Goal: Information Seeking & Learning: Check status

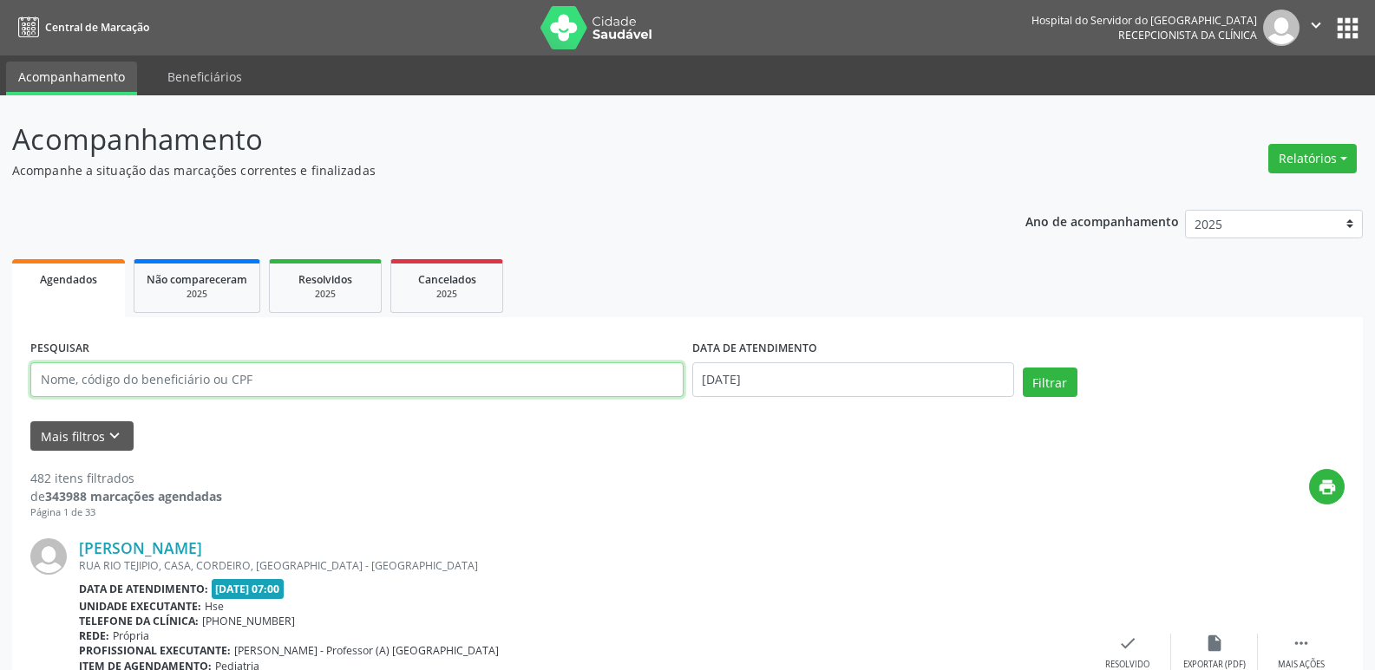
click at [230, 390] on input "text" at bounding box center [356, 380] width 653 height 35
type input "06970966453"
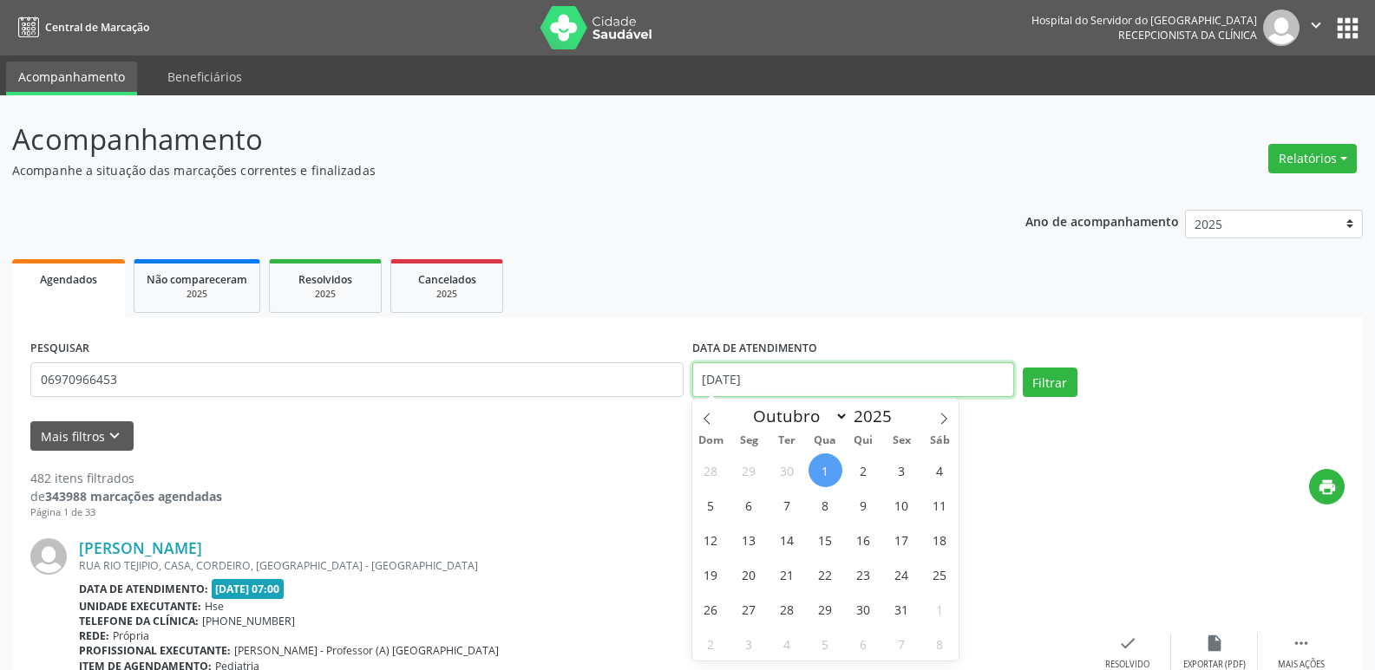
drag, startPoint x: 784, startPoint y: 374, endPoint x: 504, endPoint y: 389, distance: 280.6
click at [537, 388] on div "PESQUISAR 06970966453 DATA DE ATENDIMENTO [DATE] Filtrar" at bounding box center [687, 373] width 1323 height 74
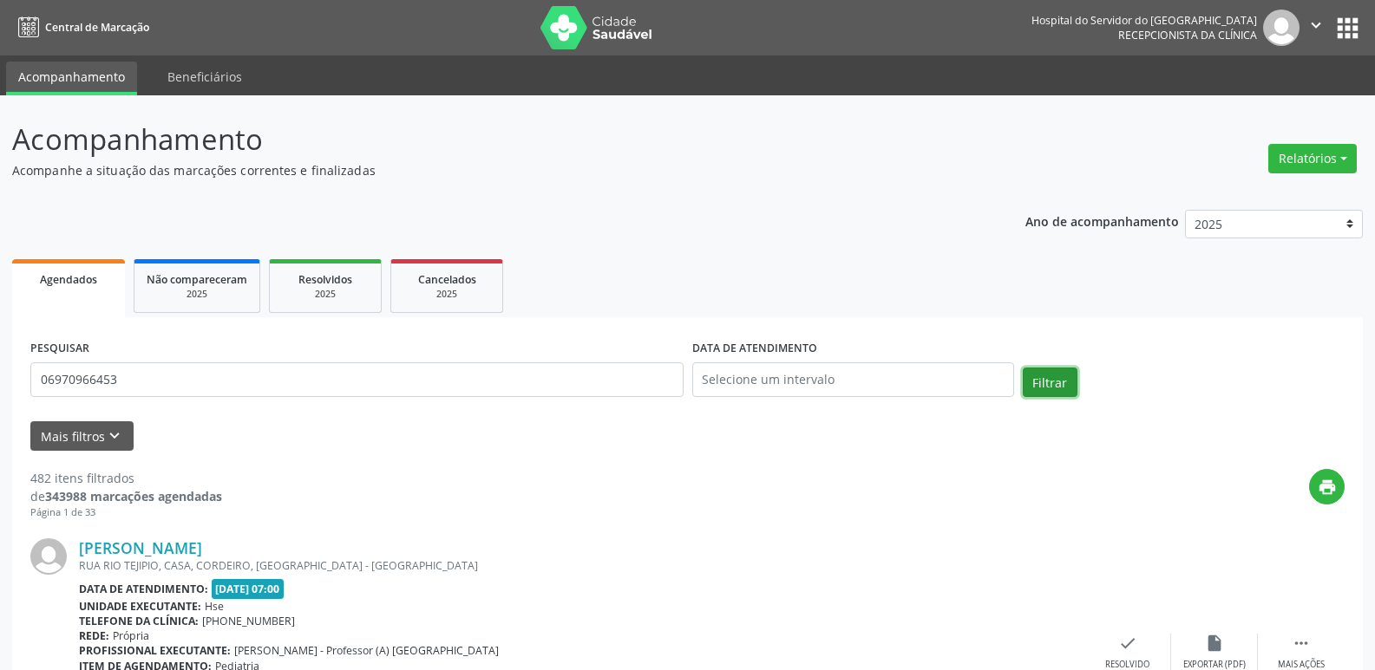
click at [1043, 376] on button "Filtrar" at bounding box center [1050, 382] width 55 height 29
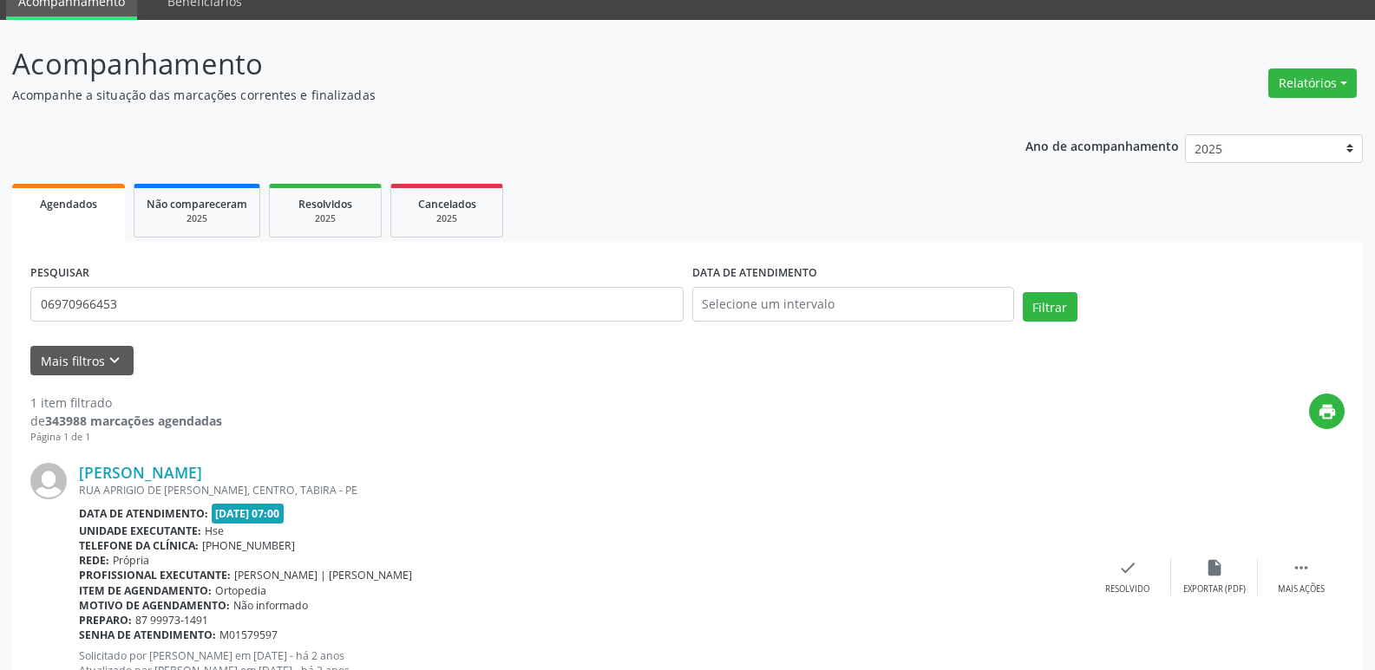
scroll to position [145, 0]
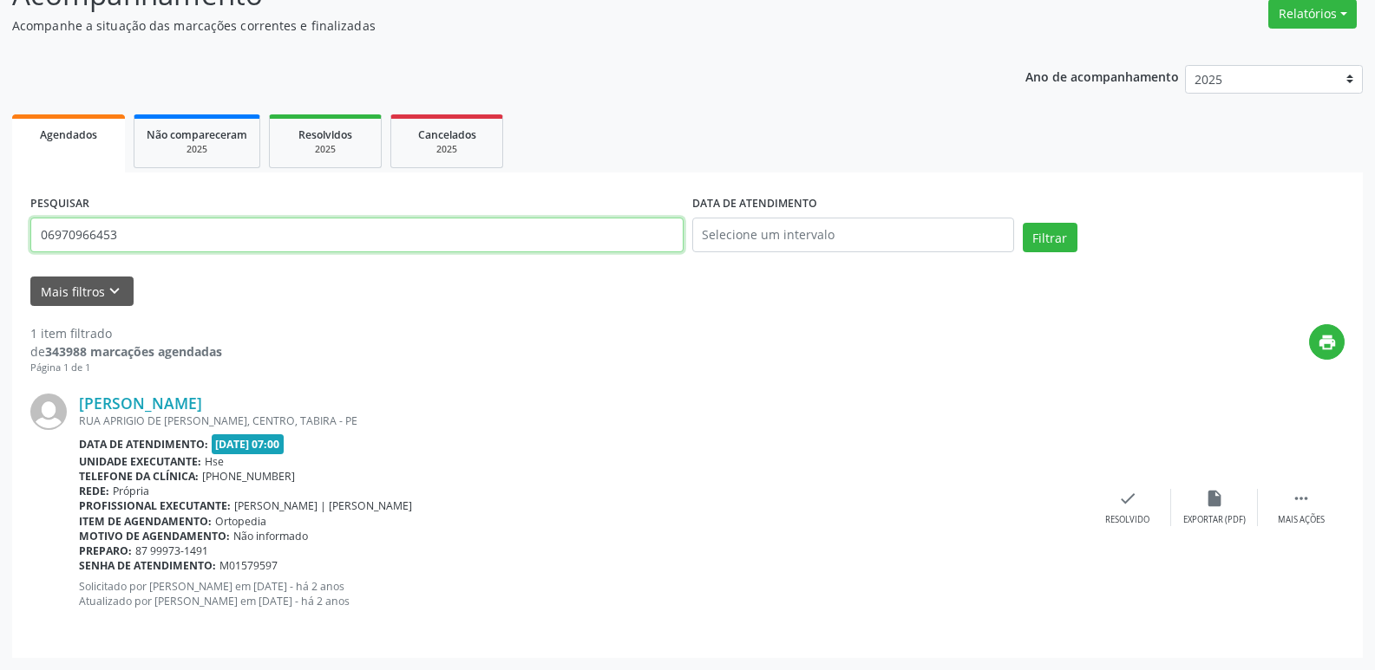
drag, startPoint x: 200, startPoint y: 237, endPoint x: 0, endPoint y: 246, distance: 200.6
click at [0, 246] on div "Acompanhamento Acompanhe a situação das marcações correntes e finalizadas Relat…" at bounding box center [687, 311] width 1375 height 720
paste input "[PERSON_NAME]"
type input "[PERSON_NAME]"
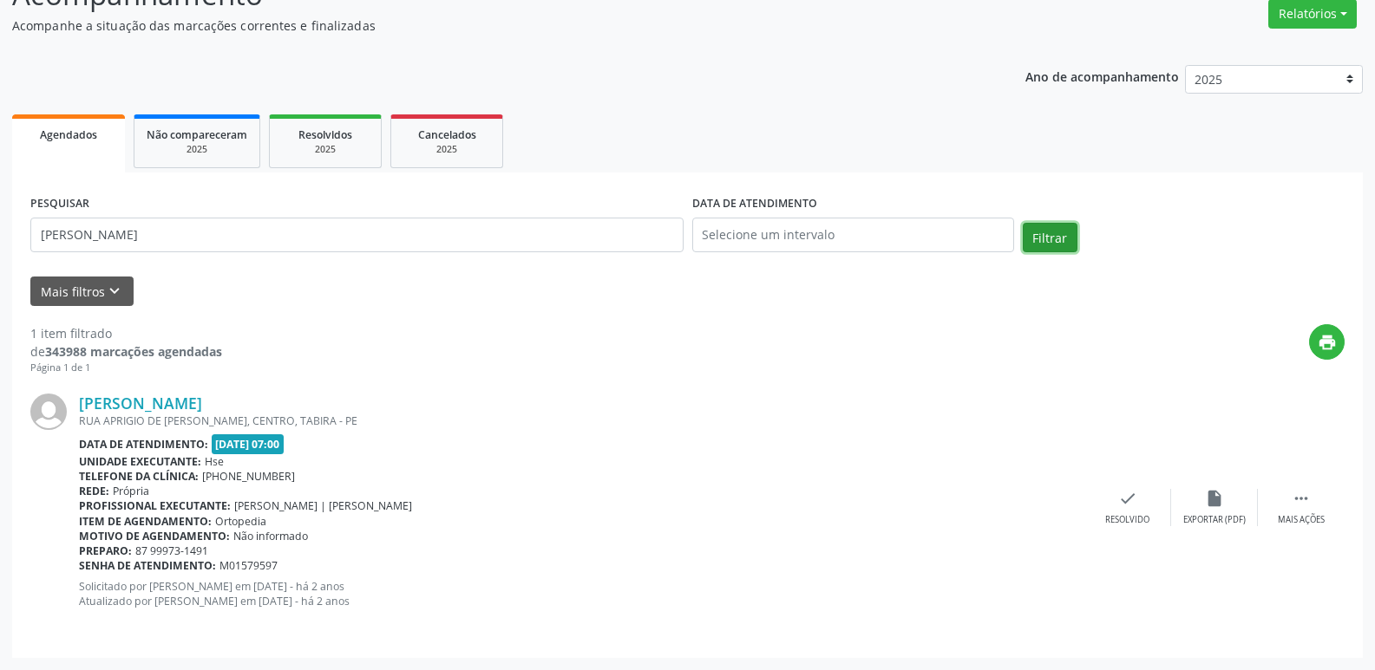
click at [1056, 234] on button "Filtrar" at bounding box center [1050, 237] width 55 height 29
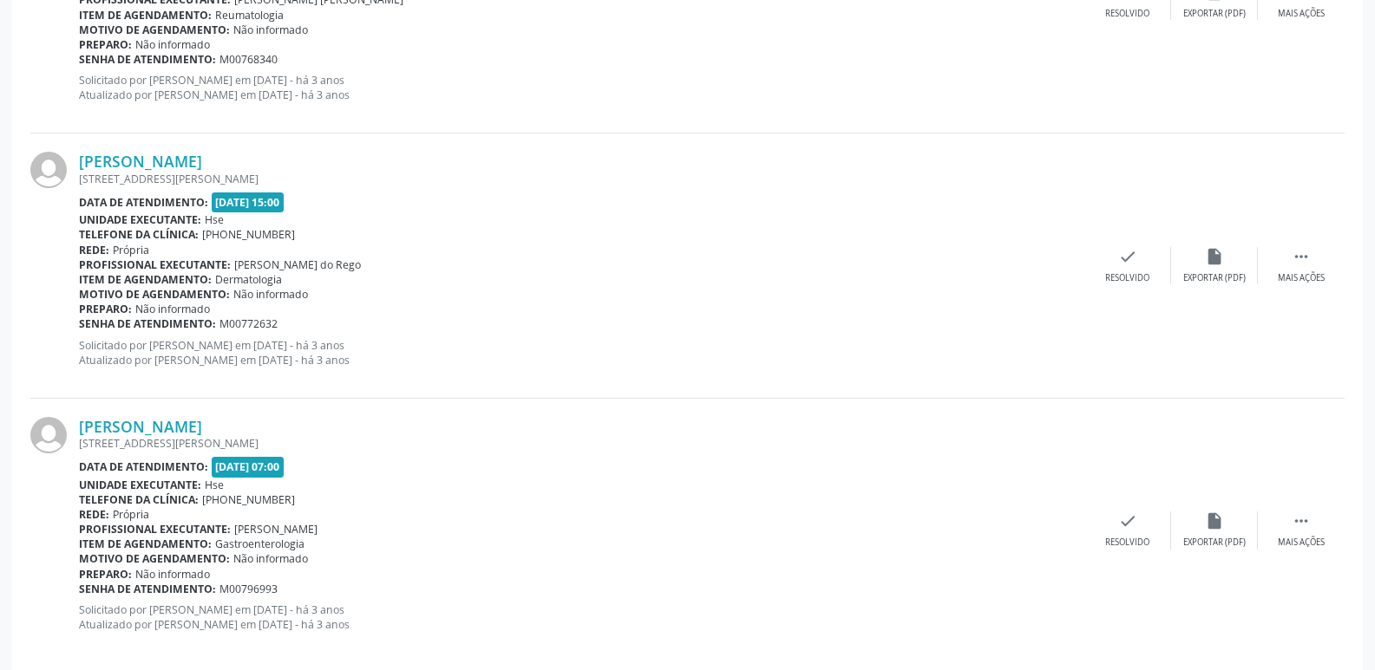
scroll to position [3903, 0]
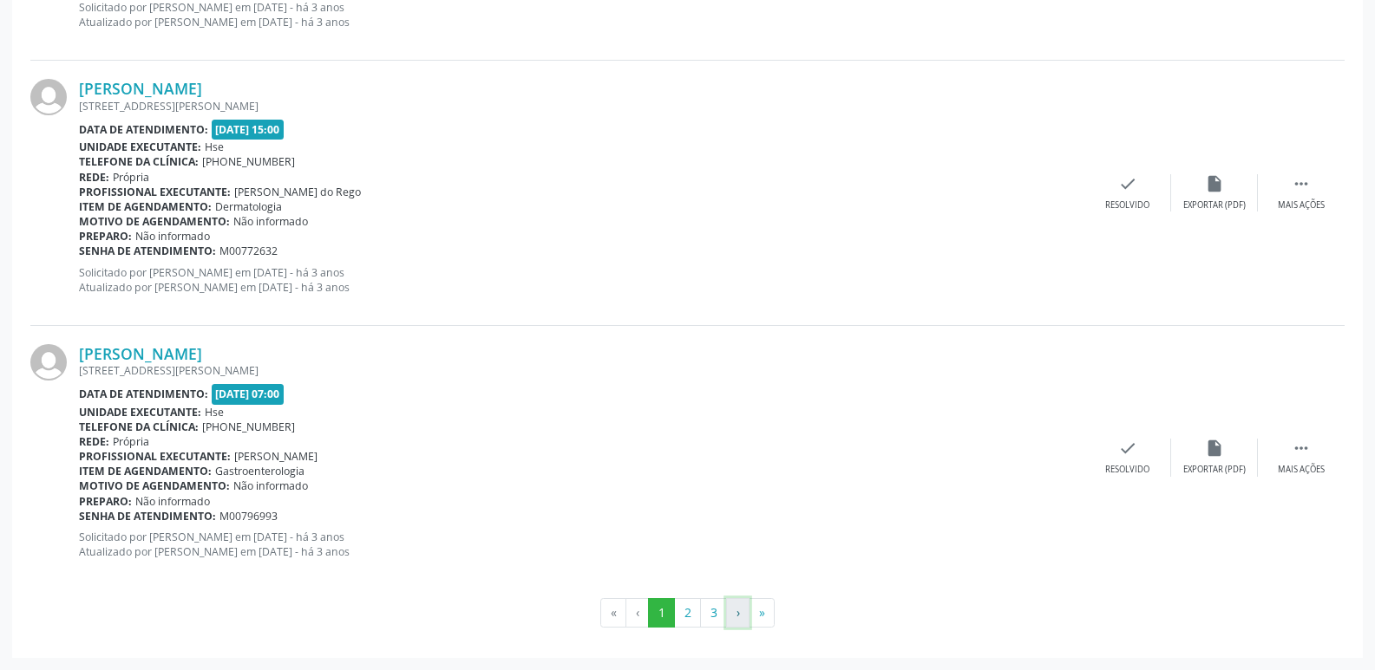
click at [736, 613] on button "›" at bounding box center [737, 612] width 23 height 29
click at [718, 612] on button "3" at bounding box center [713, 612] width 27 height 29
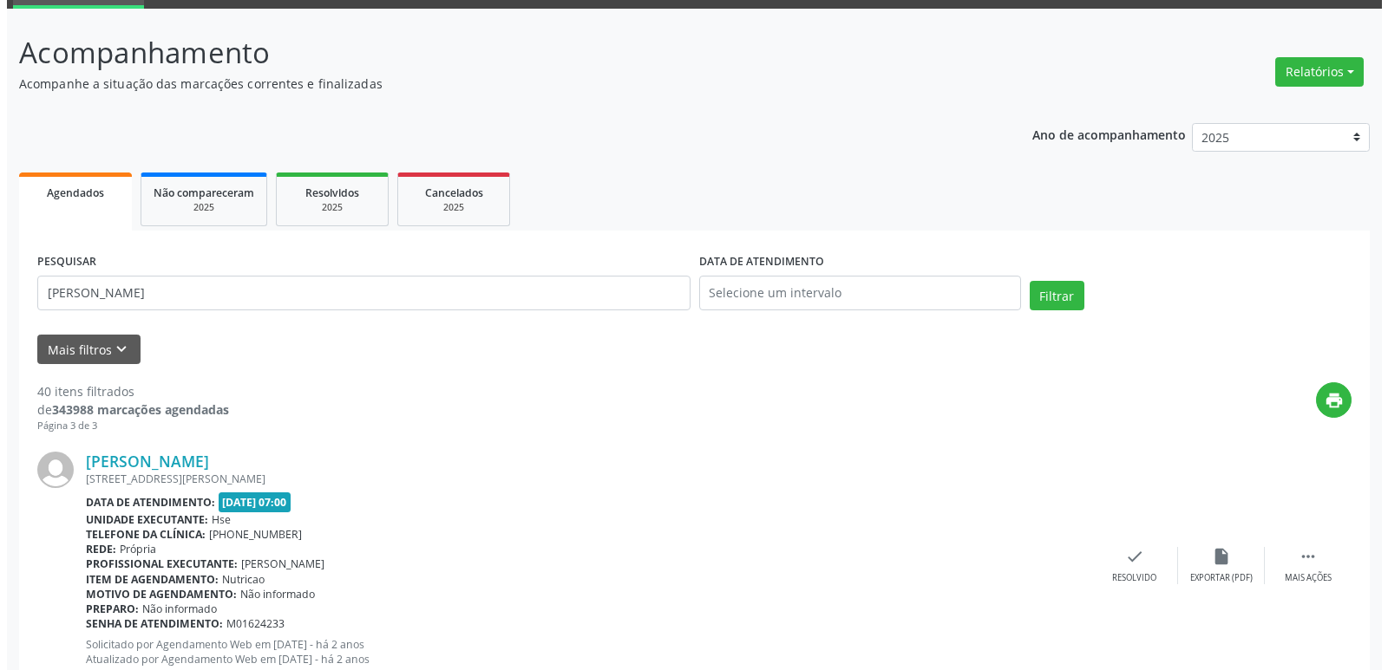
scroll to position [0, 0]
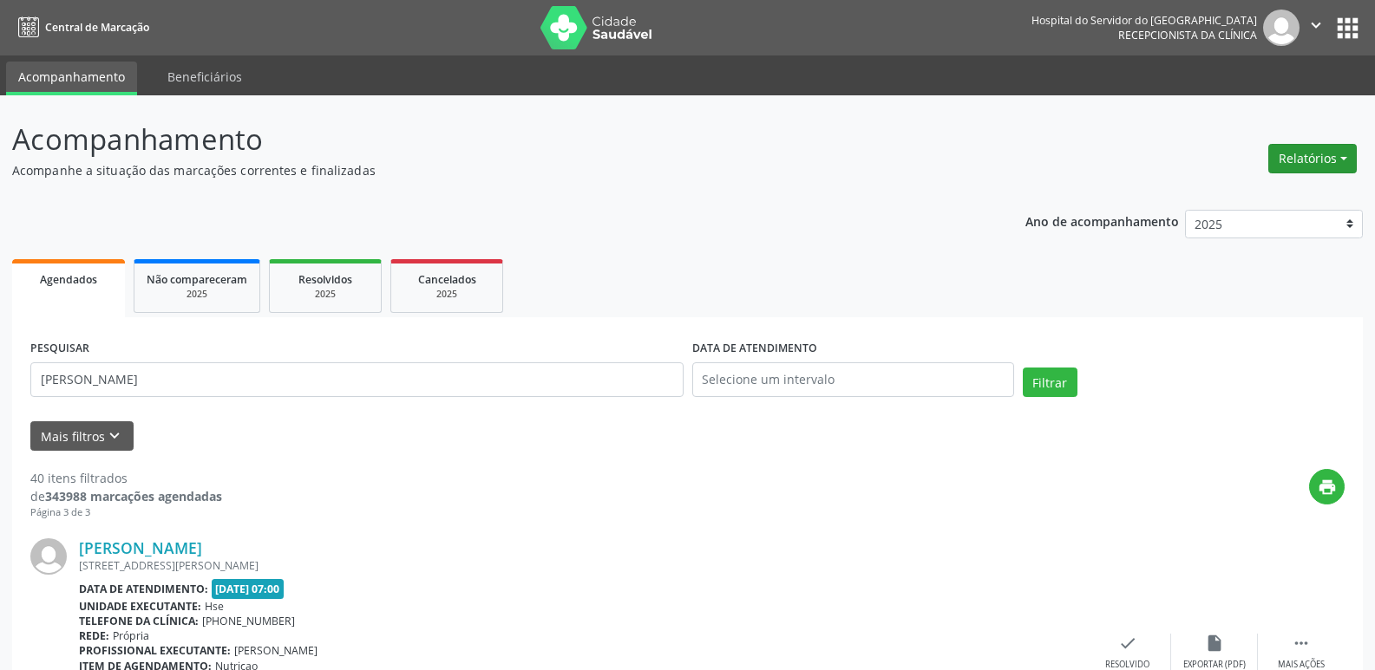
click at [1295, 160] on button "Relatórios" at bounding box center [1312, 158] width 88 height 29
click at [1227, 199] on link "Agendamentos" at bounding box center [1264, 196] width 186 height 24
select select "9"
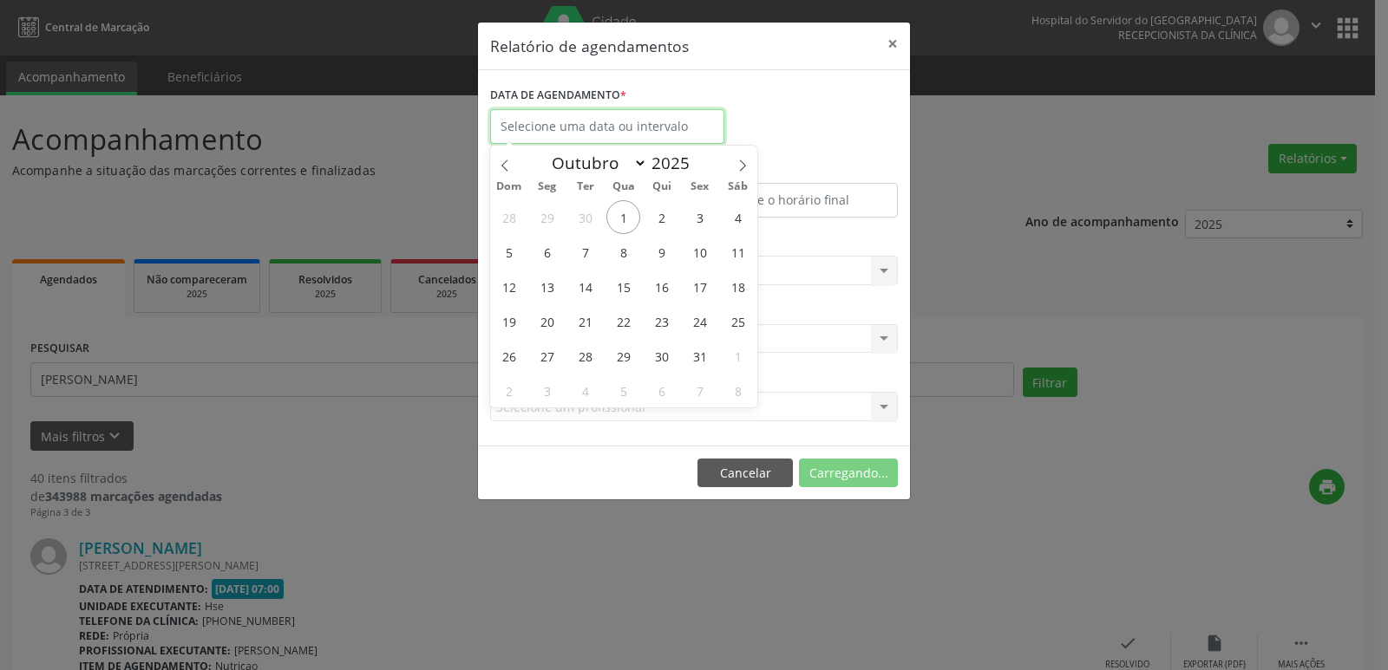
click at [576, 134] on input "text" at bounding box center [607, 126] width 234 height 35
drag, startPoint x: 542, startPoint y: 358, endPoint x: 555, endPoint y: 358, distance: 13.0
click at [555, 358] on span "27" at bounding box center [547, 356] width 34 height 34
type input "[DATE]"
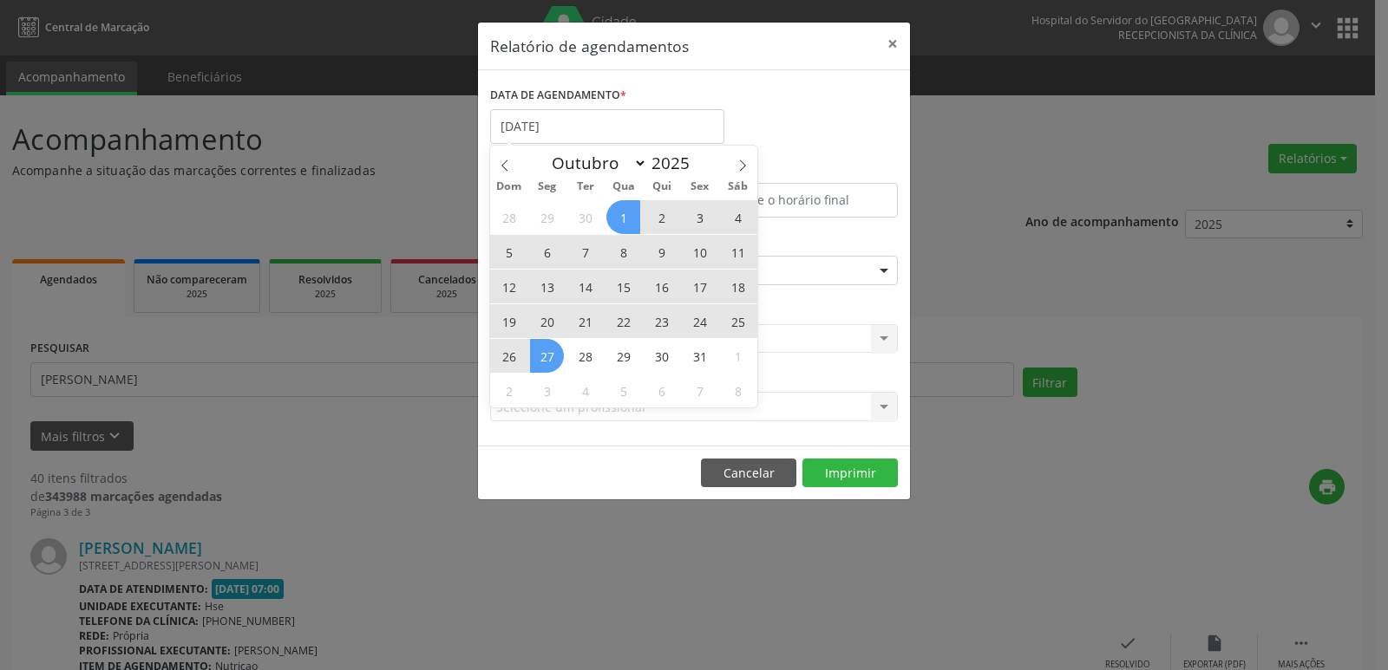
drag, startPoint x: 546, startPoint y: 216, endPoint x: 670, endPoint y: 214, distance: 124.0
click at [643, 216] on div "28 29 30 1 2 3 4 5 6 7 8 9 10 11 12 13 14 15 16 17 18 19 20 21 22 23 24 25 26 2…" at bounding box center [623, 303] width 267 height 208
click at [702, 213] on span "3" at bounding box center [700, 217] width 34 height 34
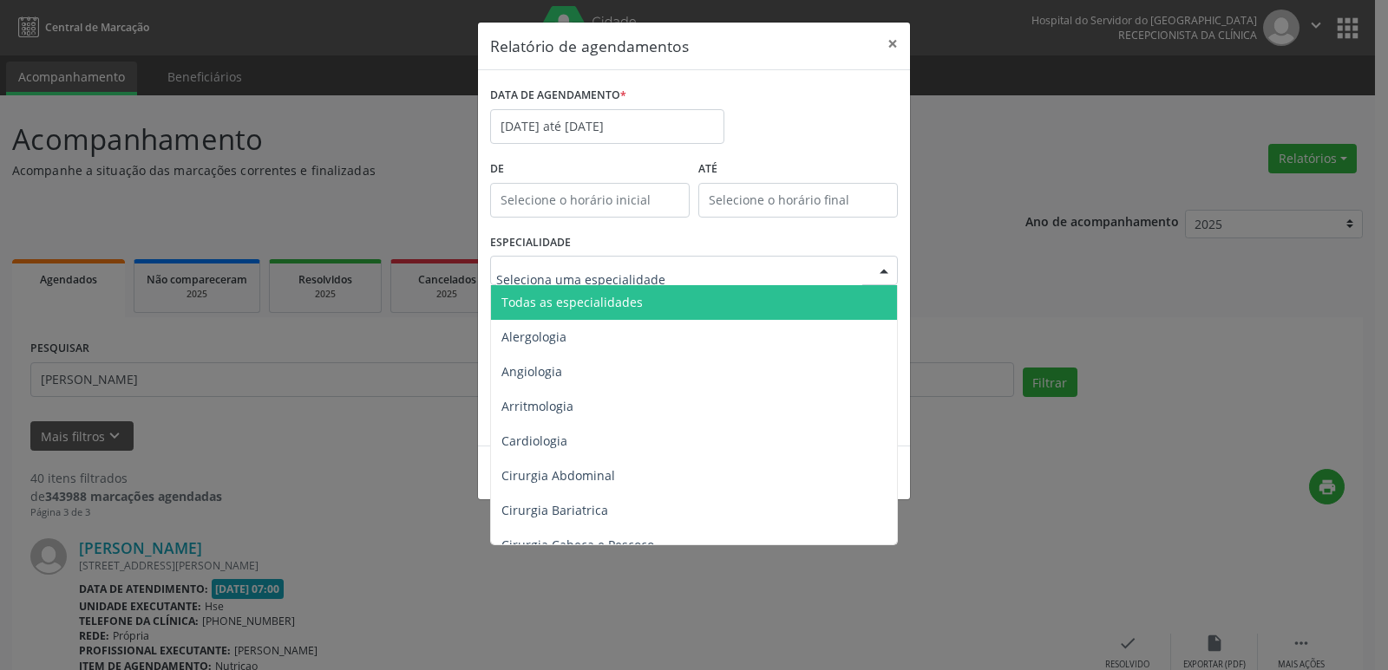
drag, startPoint x: 702, startPoint y: 267, endPoint x: 699, endPoint y: 278, distance: 11.6
click at [702, 268] on div at bounding box center [694, 270] width 408 height 29
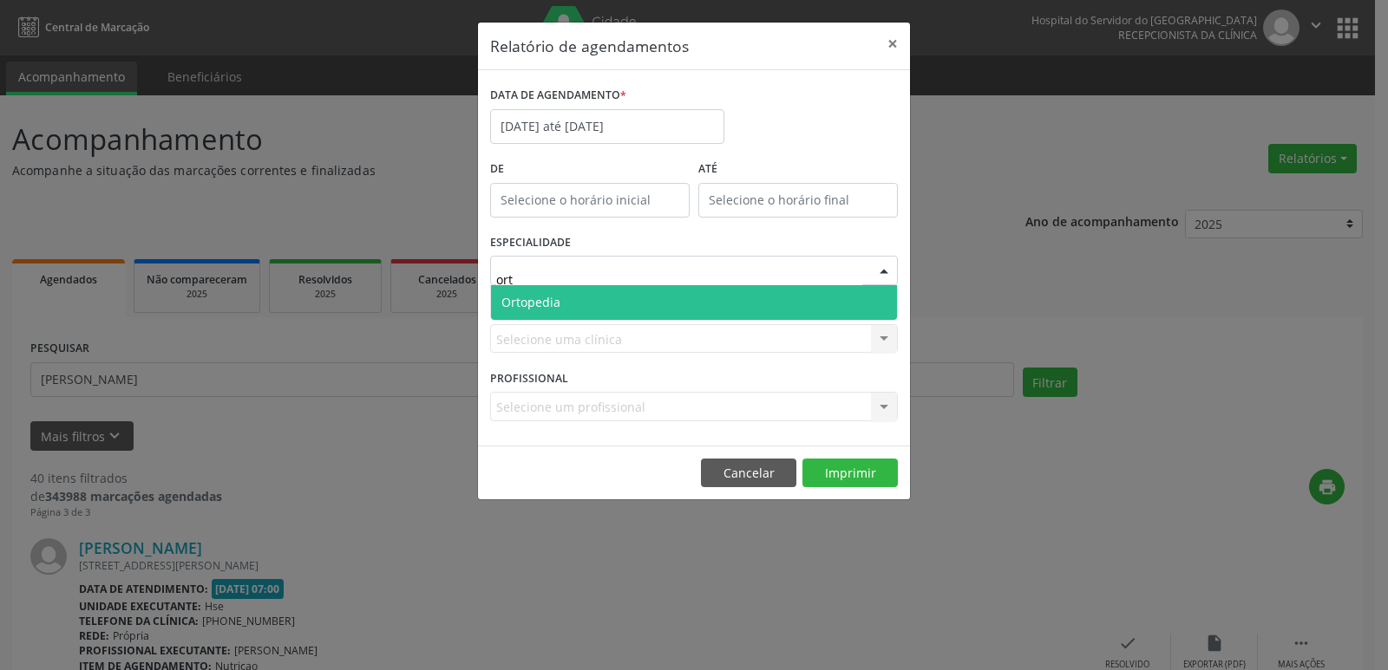
type input "orto"
click at [664, 303] on span "Ortopedia" at bounding box center [694, 302] width 406 height 35
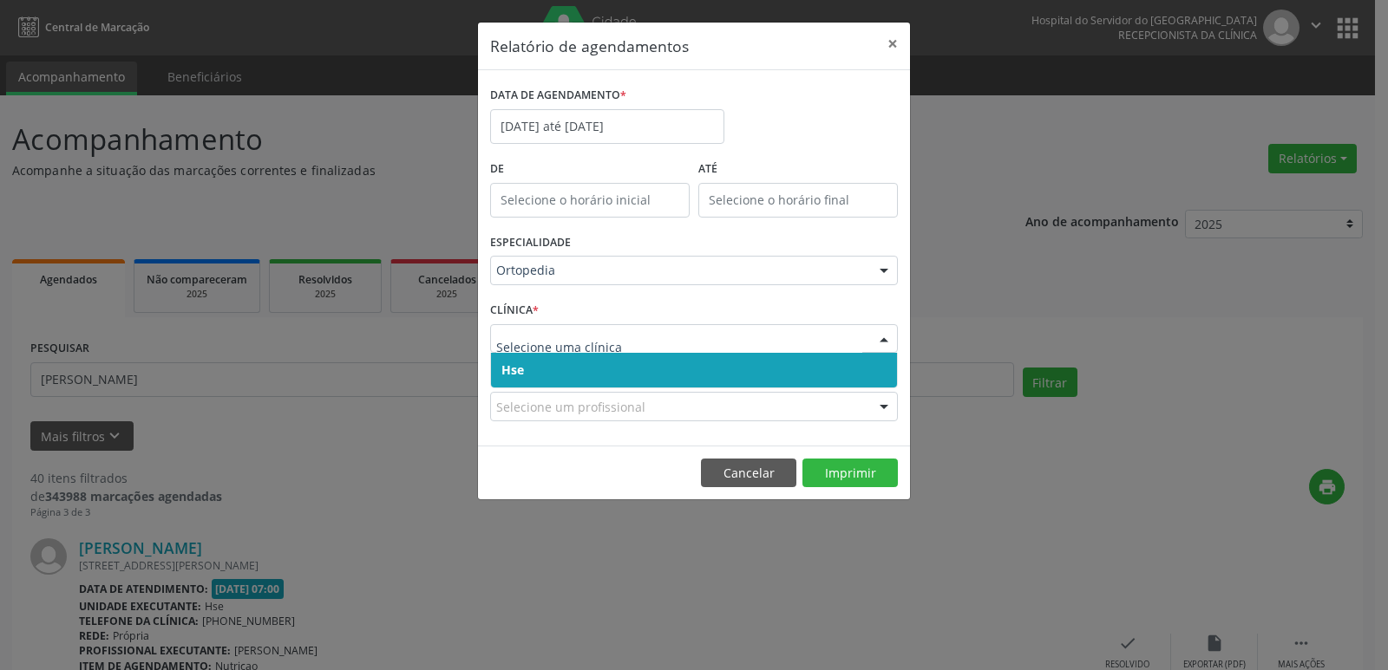
click at [658, 364] on span "Hse" at bounding box center [694, 370] width 406 height 35
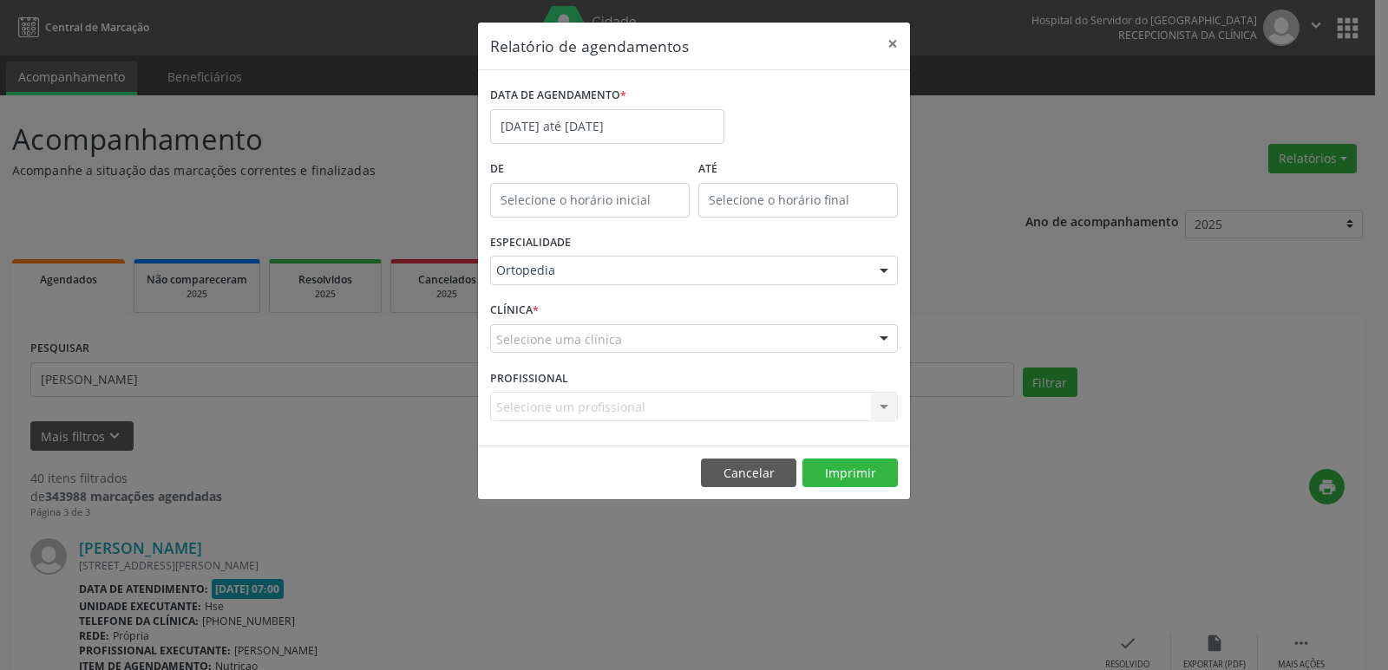
drag, startPoint x: 676, startPoint y: 330, endPoint x: 667, endPoint y: 345, distance: 17.1
click at [677, 330] on div "Selecione uma clínica" at bounding box center [694, 338] width 408 height 29
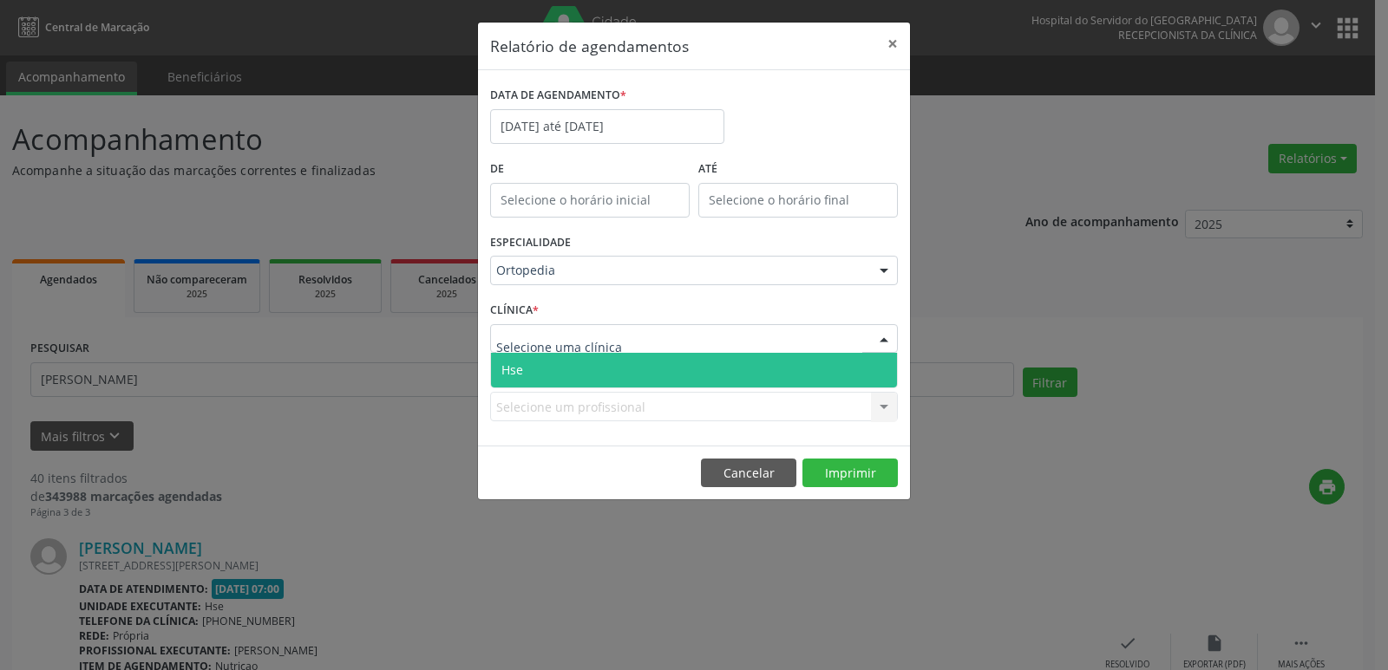
click at [672, 370] on span "Hse" at bounding box center [694, 370] width 406 height 35
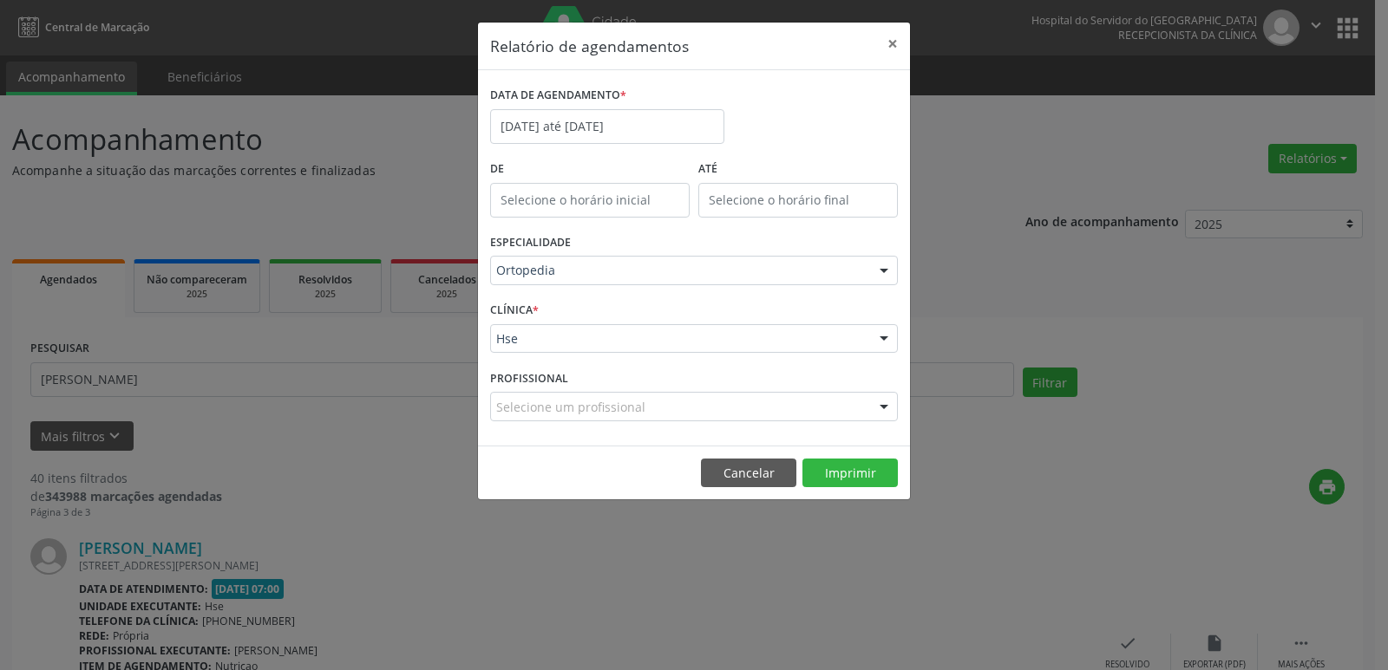
click at [715, 399] on div "Selecione um profissional" at bounding box center [694, 406] width 408 height 29
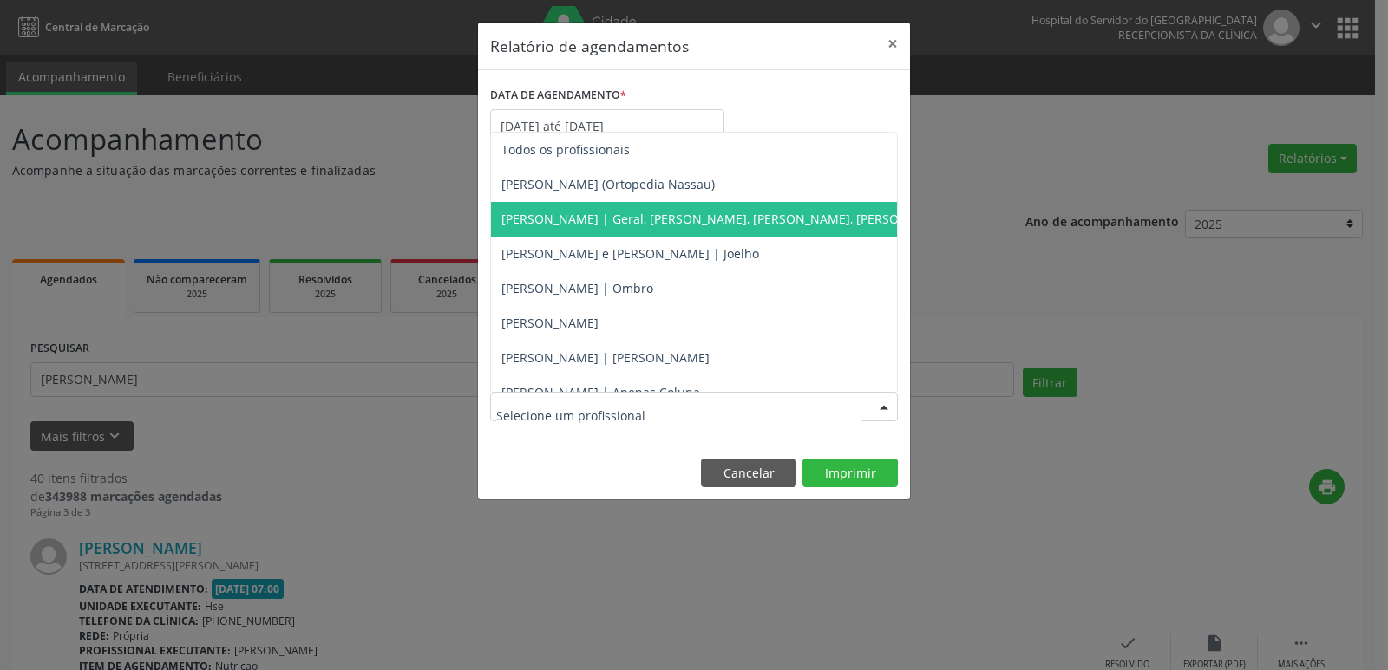
click at [997, 213] on div "Relatório de agendamentos × DATA DE AGENDAMENTO * [DATE] até [DATE] De ATÉ ESPE…" at bounding box center [694, 335] width 1388 height 670
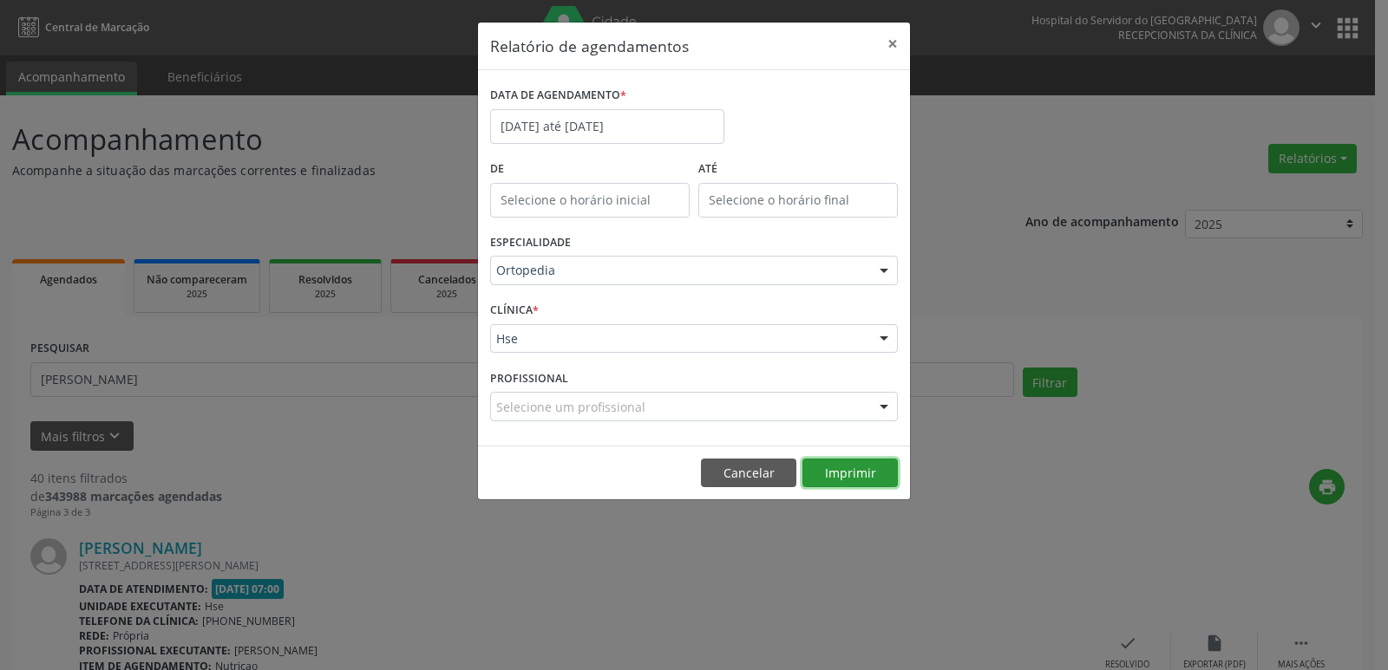
click at [864, 478] on button "Imprimir" at bounding box center [849, 473] width 95 height 29
click at [893, 46] on button "×" at bounding box center [892, 44] width 35 height 43
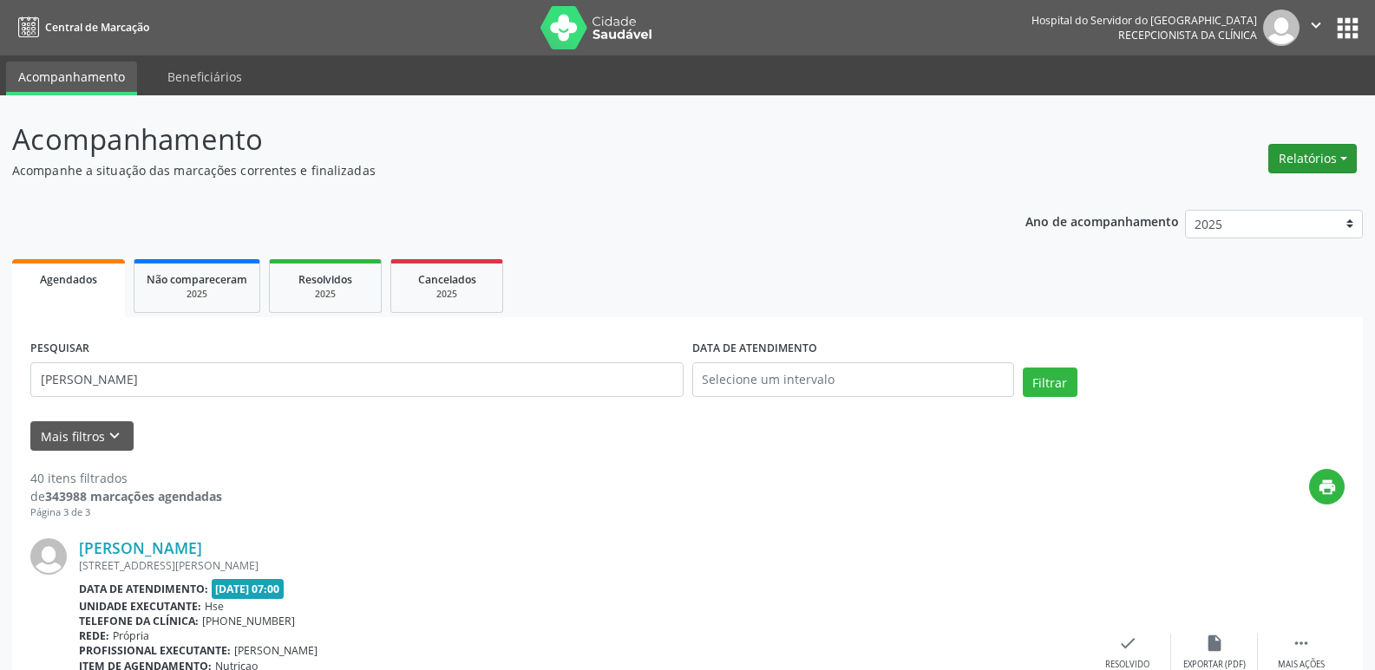
click at [1326, 150] on button "Relatórios" at bounding box center [1312, 158] width 88 height 29
click at [1271, 187] on link "Agendamentos" at bounding box center [1264, 196] width 186 height 24
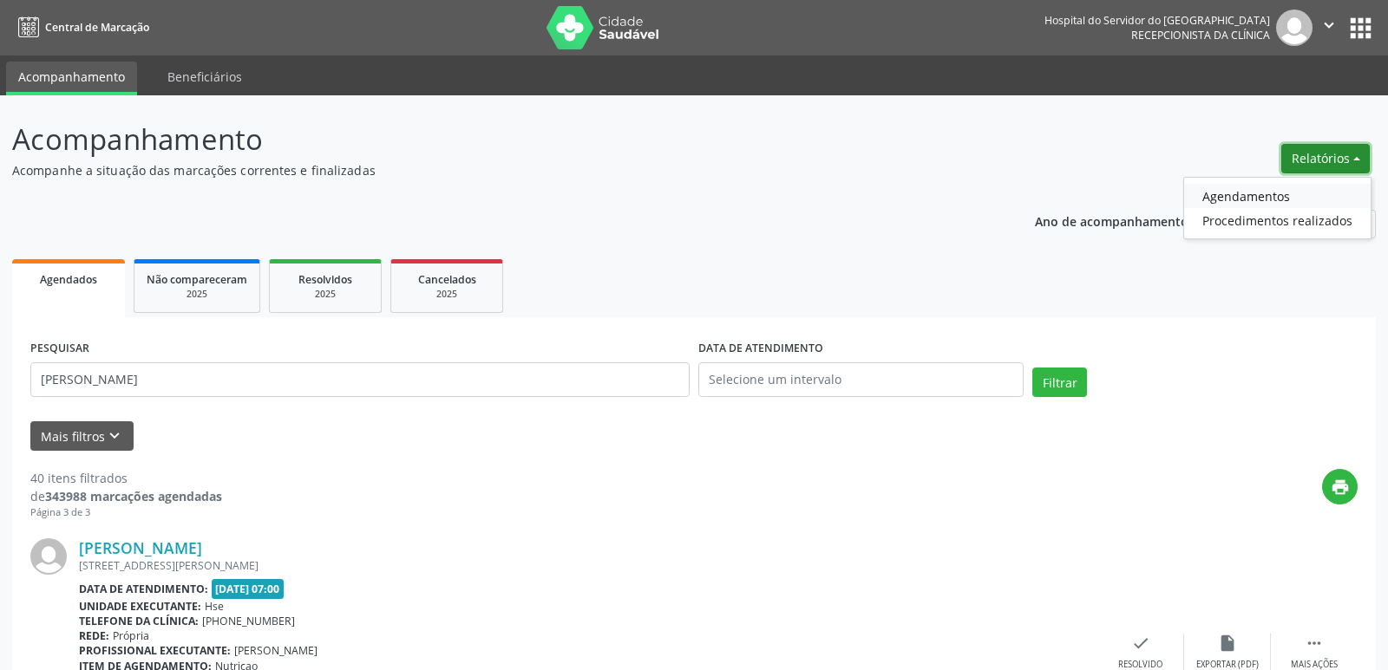
select select "9"
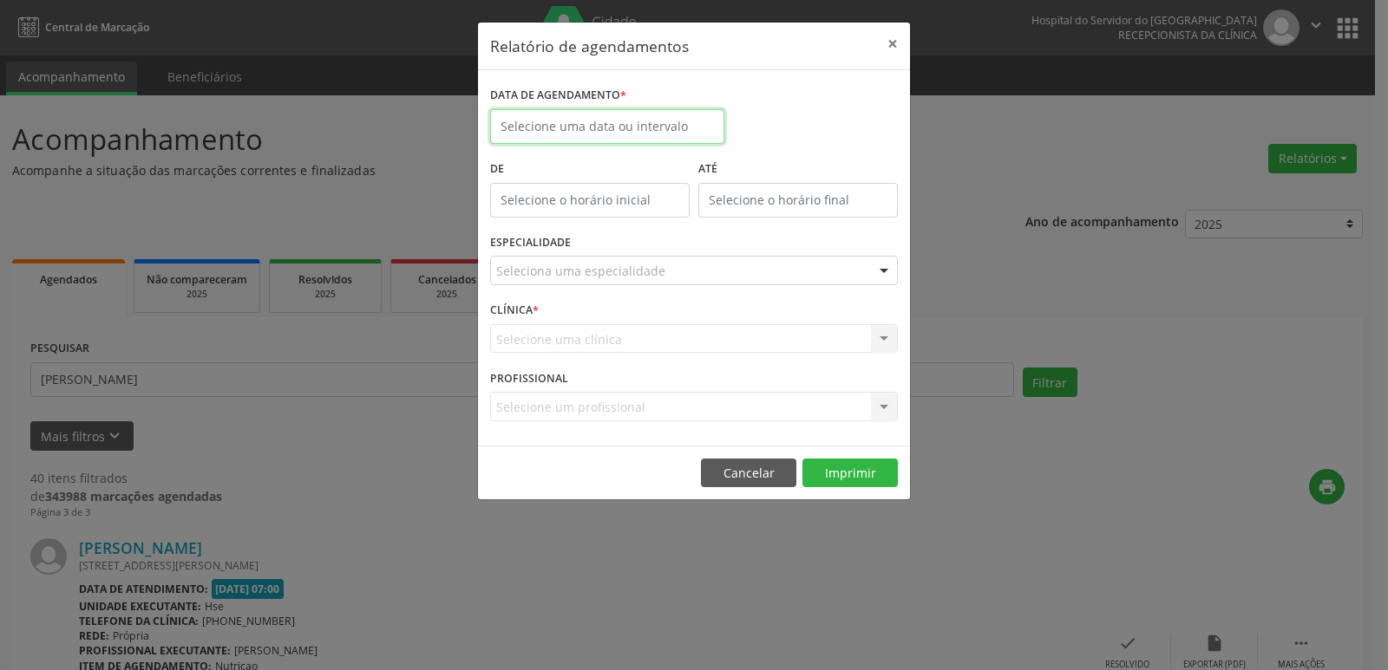
drag, startPoint x: 666, startPoint y: 129, endPoint x: 667, endPoint y: 144, distance: 14.8
click at [670, 144] on body "Central de Marcação Hospital do Servidor do [GEOGRAPHIC_DATA] Recepcionista da …" at bounding box center [694, 335] width 1388 height 670
click at [800, 112] on div "DATA DE AGENDAMENTO *" at bounding box center [694, 119] width 416 height 74
click at [895, 49] on button "×" at bounding box center [892, 44] width 35 height 43
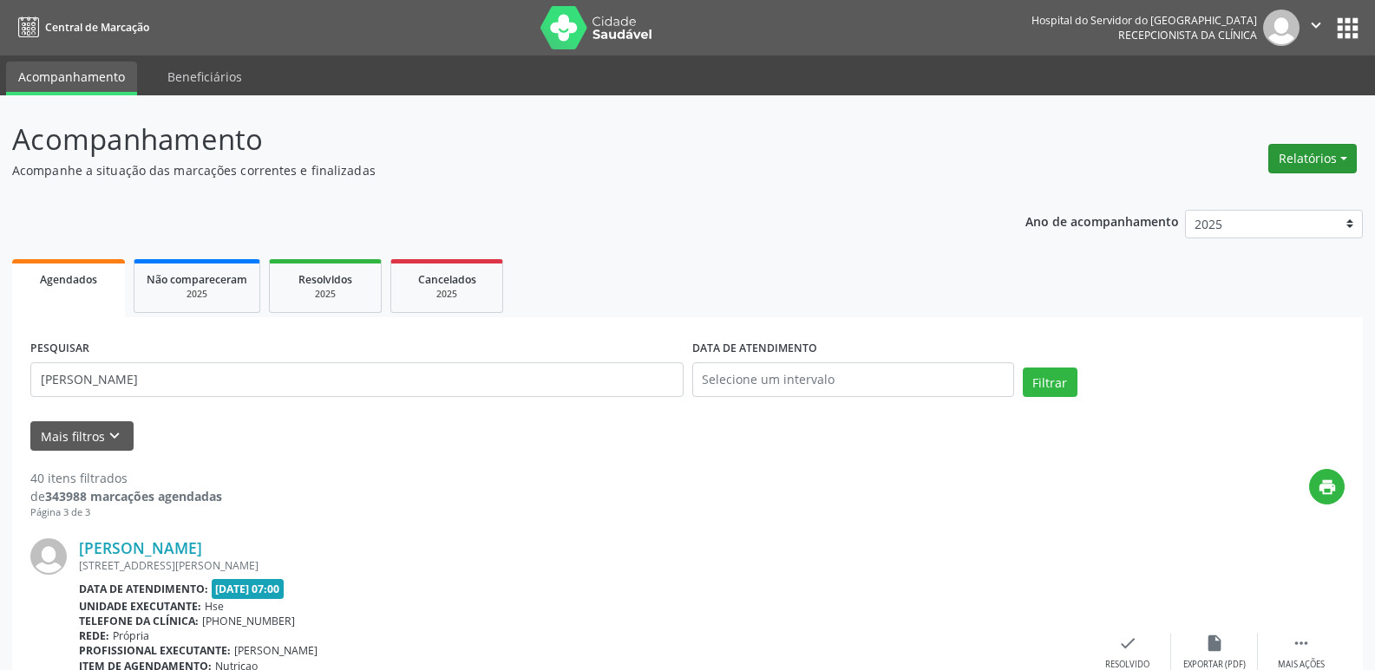
click at [1279, 159] on button "Relatórios" at bounding box center [1312, 158] width 88 height 29
click at [1240, 189] on link "Agendamentos" at bounding box center [1264, 196] width 186 height 24
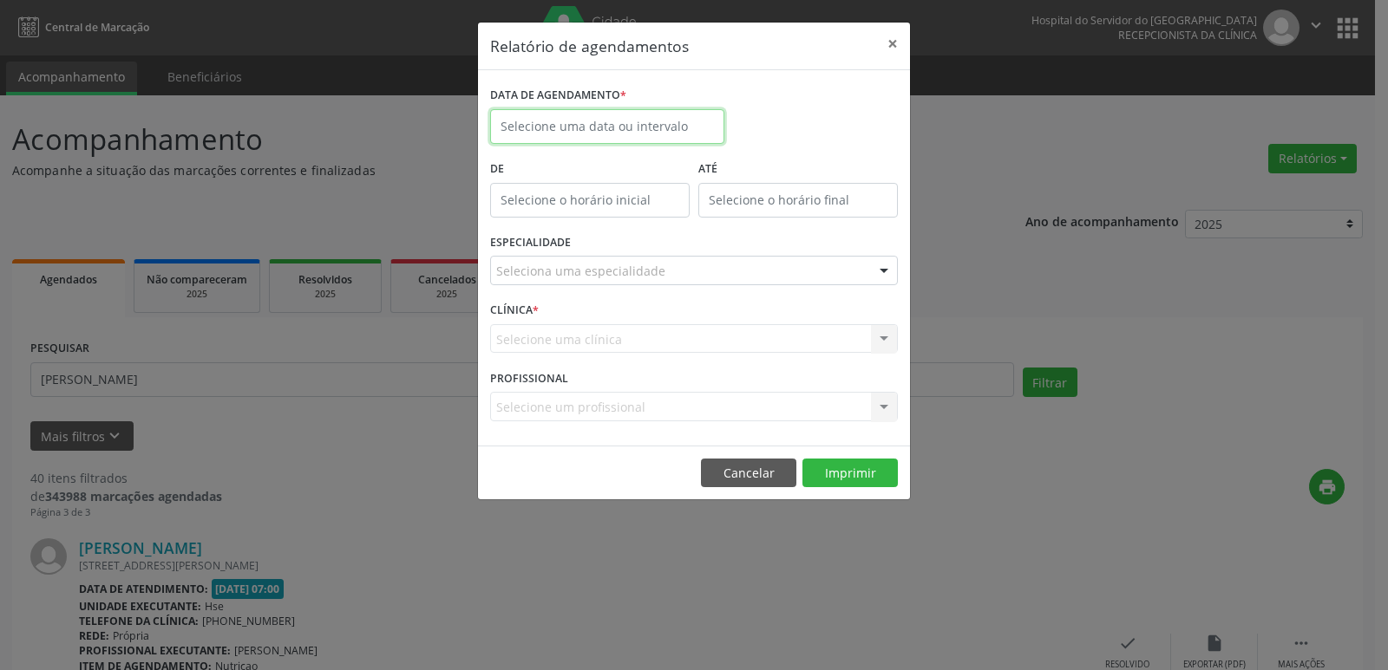
click at [647, 135] on input "text" at bounding box center [607, 126] width 234 height 35
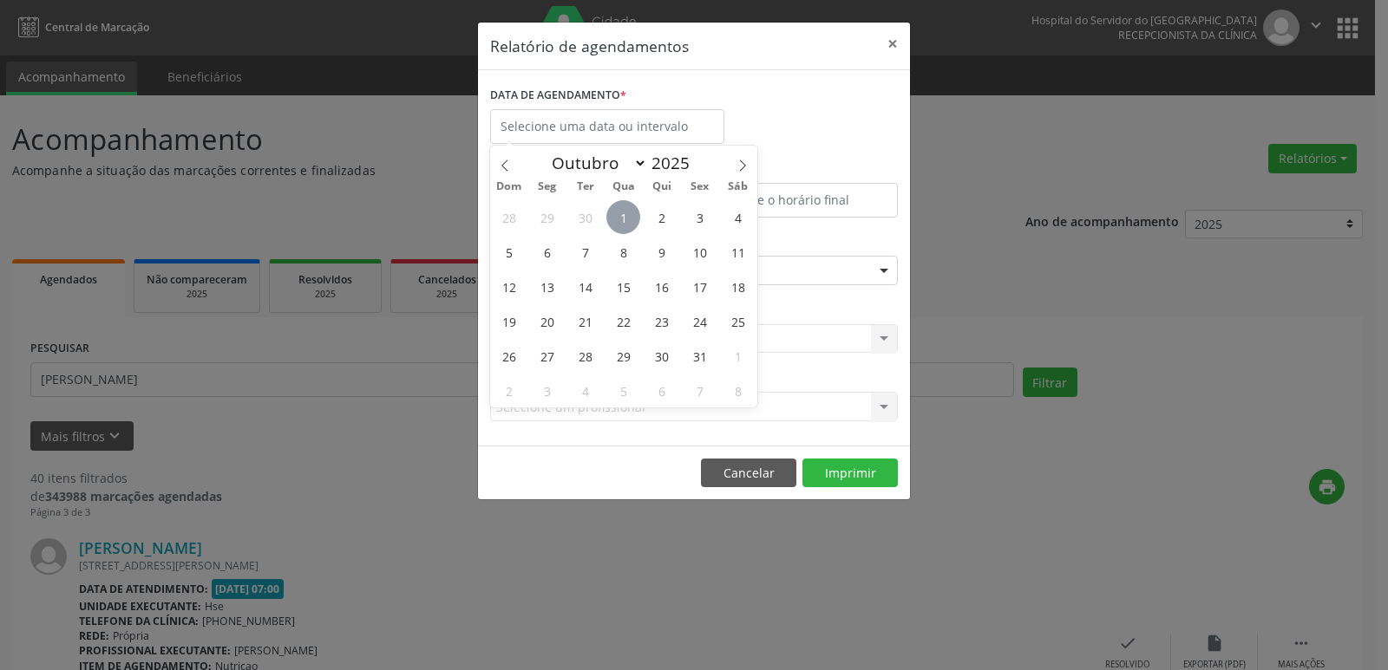
click at [633, 219] on span "1" at bounding box center [623, 217] width 34 height 34
type input "[DATE]"
click at [633, 219] on span "1" at bounding box center [623, 217] width 34 height 34
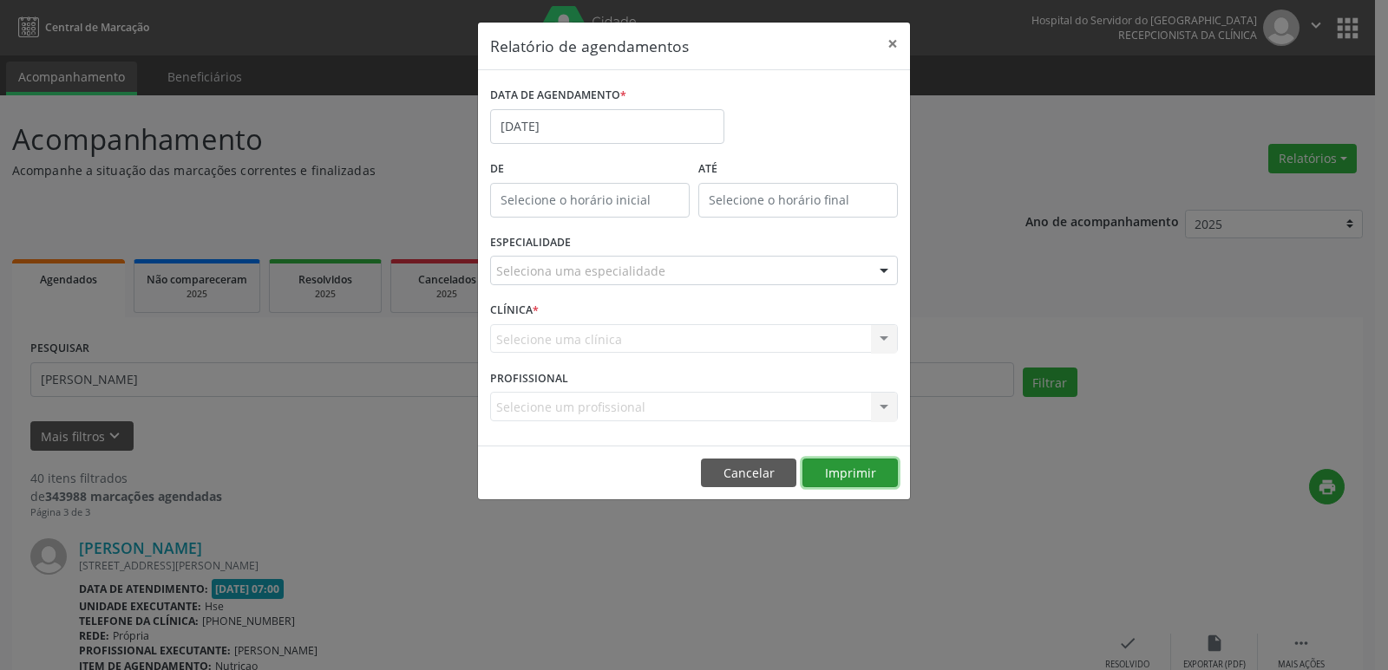
click at [847, 469] on button "Imprimir" at bounding box center [849, 473] width 95 height 29
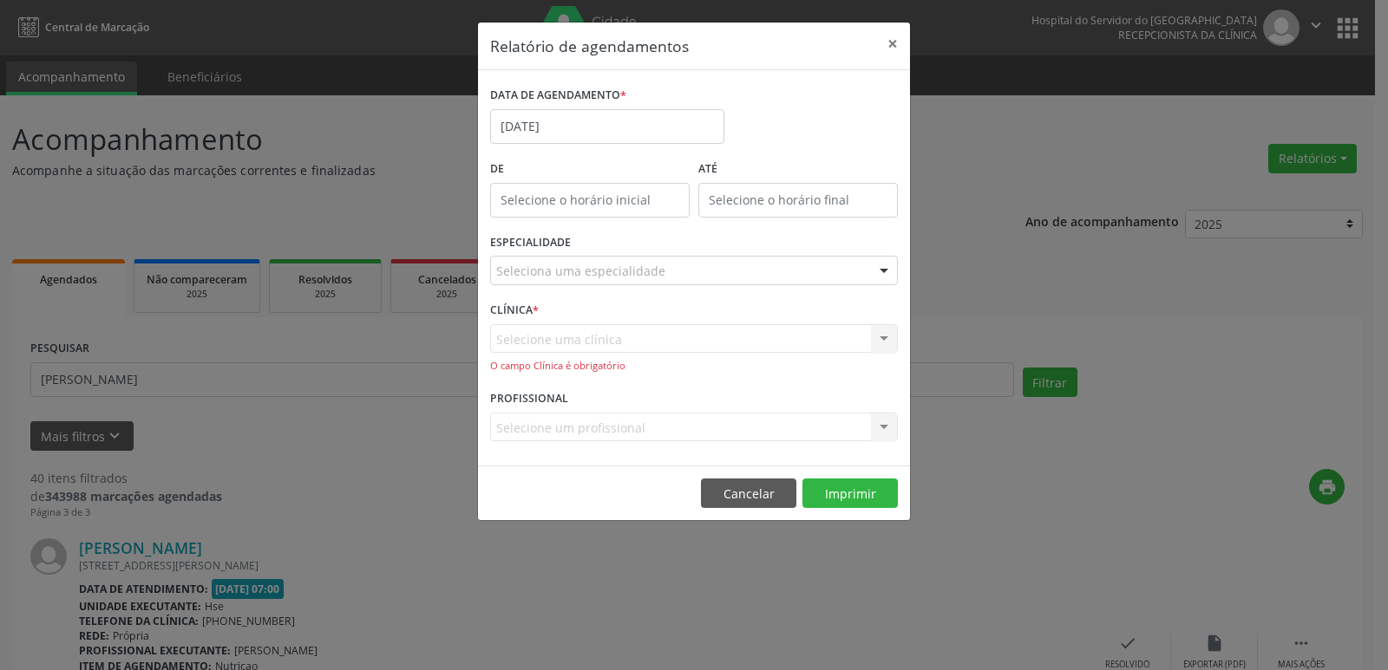
click at [670, 276] on div "Seleciona uma especialidade" at bounding box center [694, 270] width 408 height 29
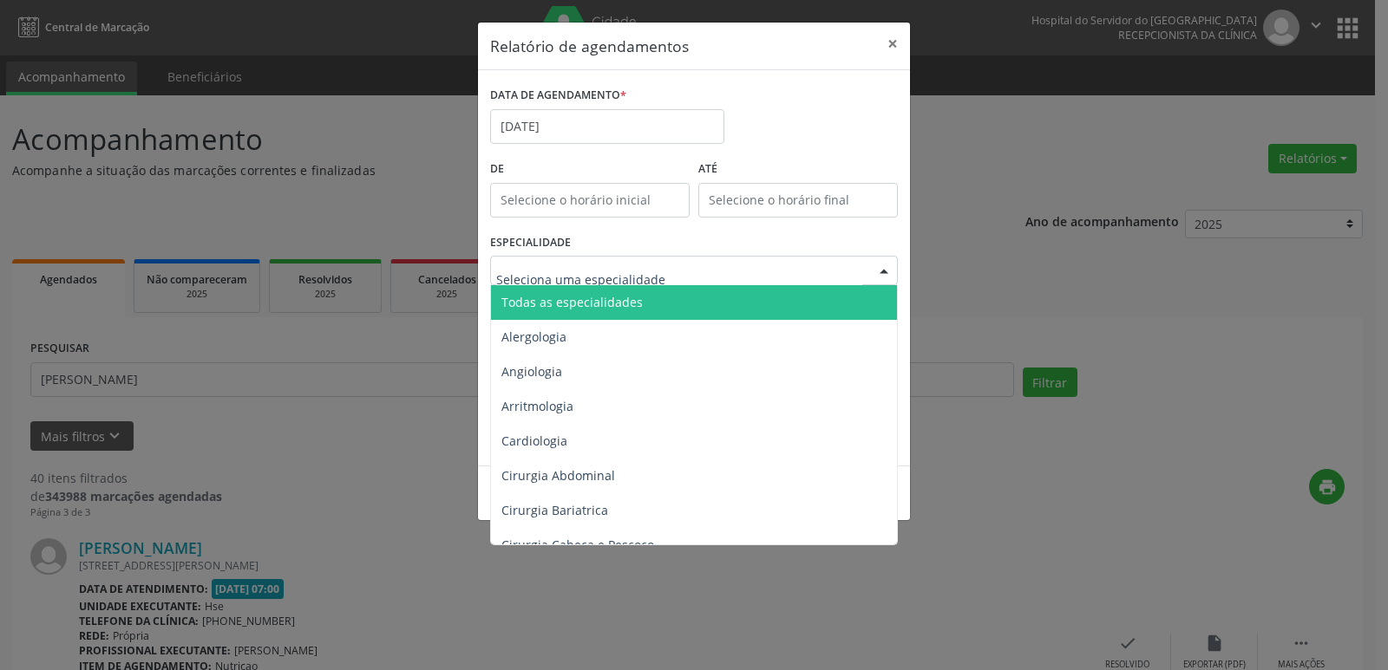
click at [666, 307] on span "Todas as especialidades" at bounding box center [695, 302] width 409 height 35
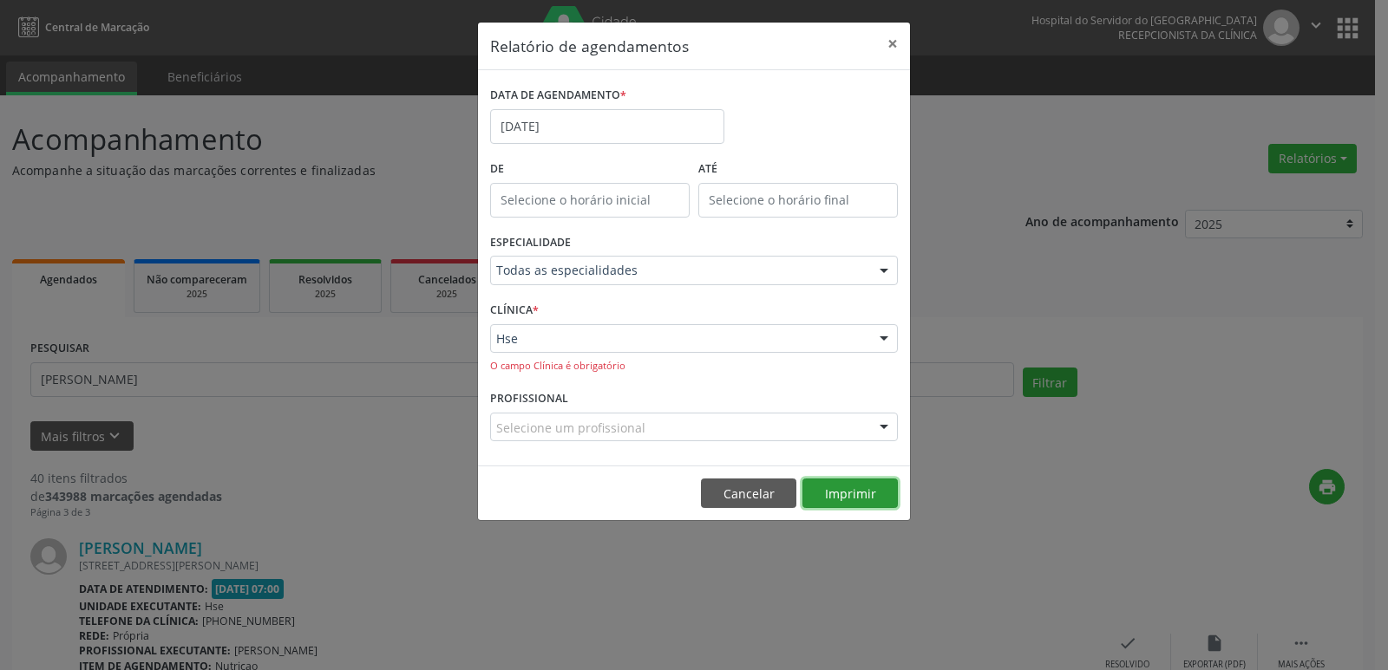
click at [835, 489] on button "Imprimir" at bounding box center [849, 493] width 95 height 29
